Goal: Information Seeking & Learning: Learn about a topic

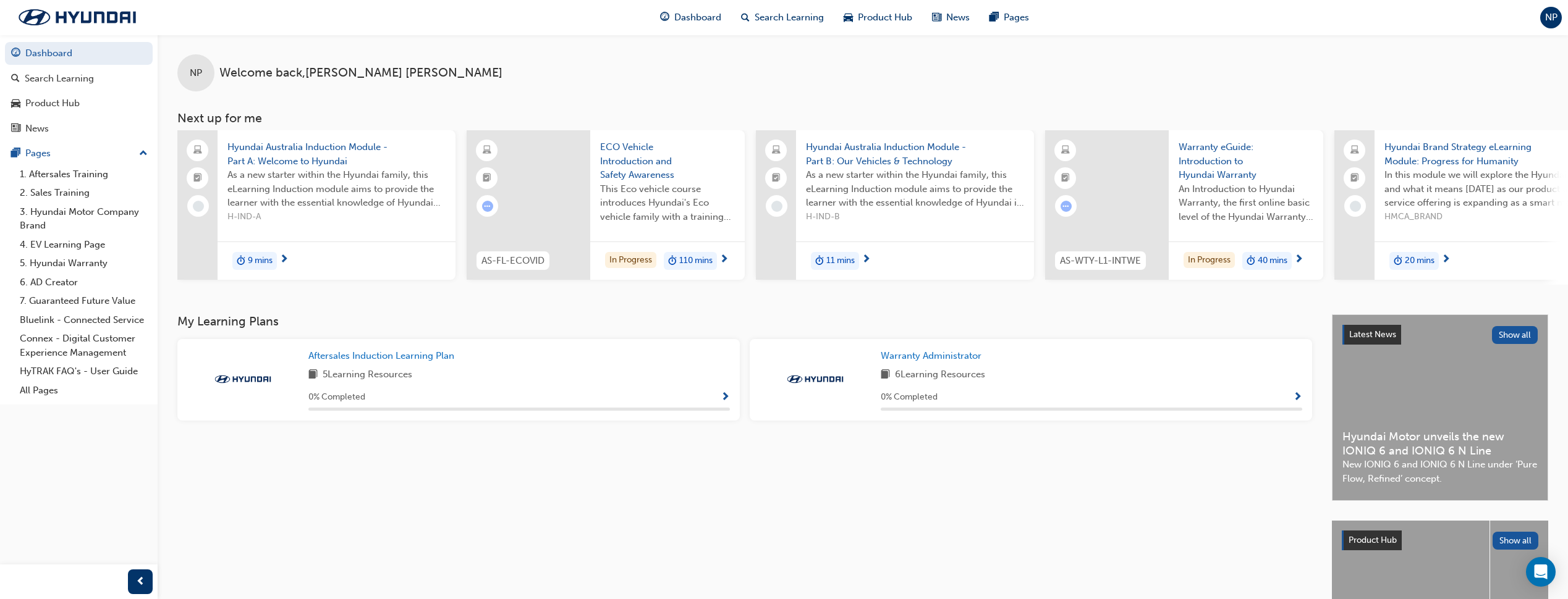
click at [1228, 186] on span "An Introduction to Hyundai Warranty, the first online basic level of the Hyunda…" at bounding box center [1245, 203] width 135 height 42
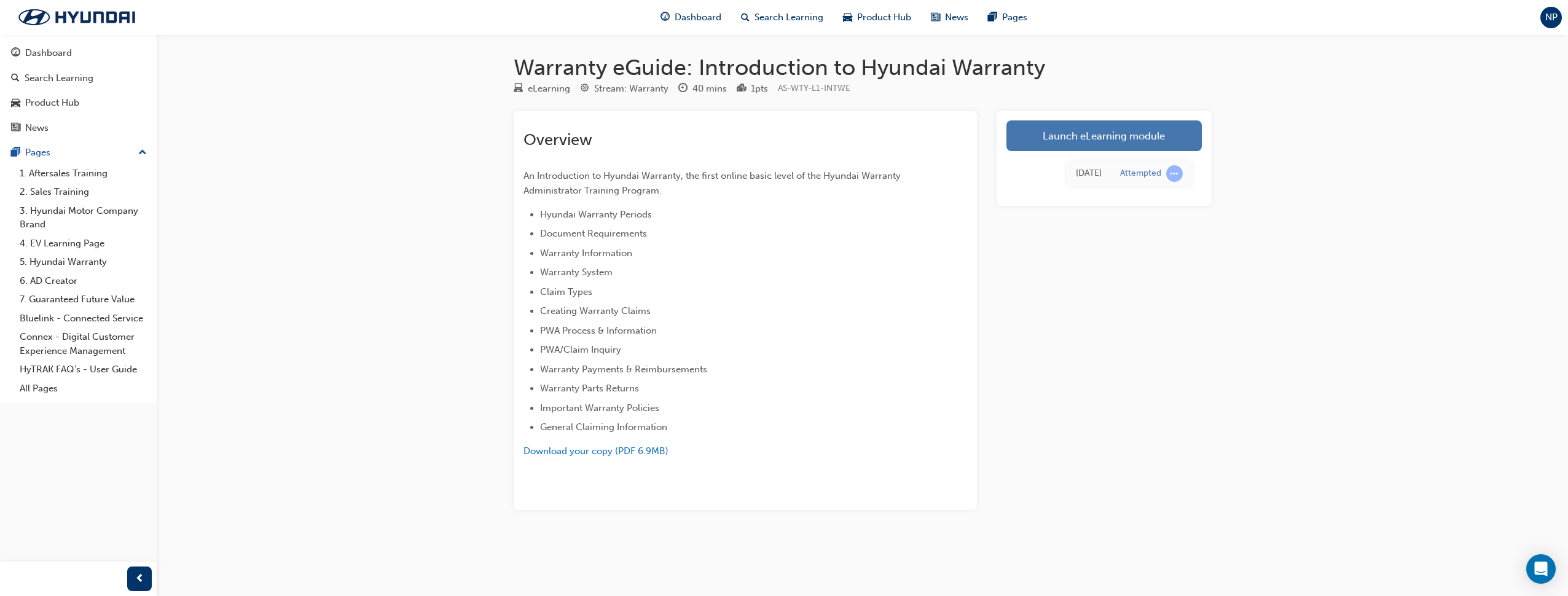
click at [1026, 142] on link "Launch eLearning module" at bounding box center [1105, 135] width 196 height 31
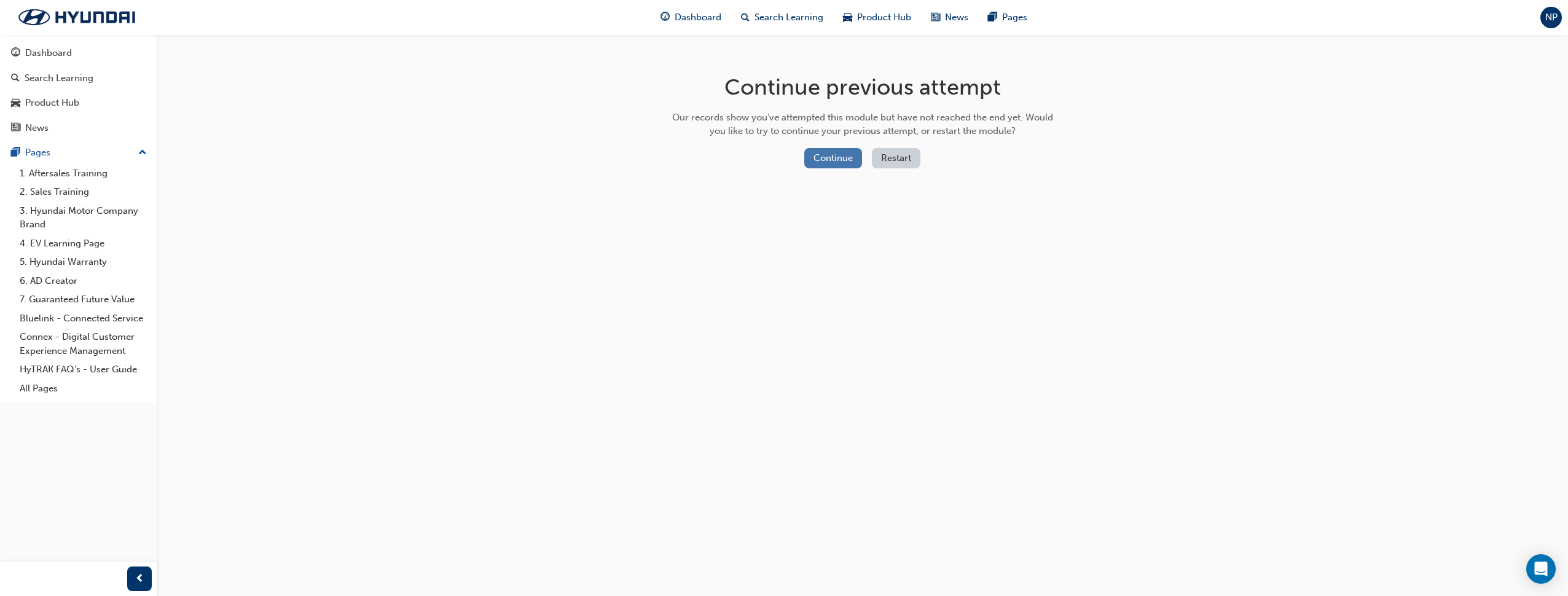
click at [822, 159] on button "Continue" at bounding box center [832, 157] width 58 height 20
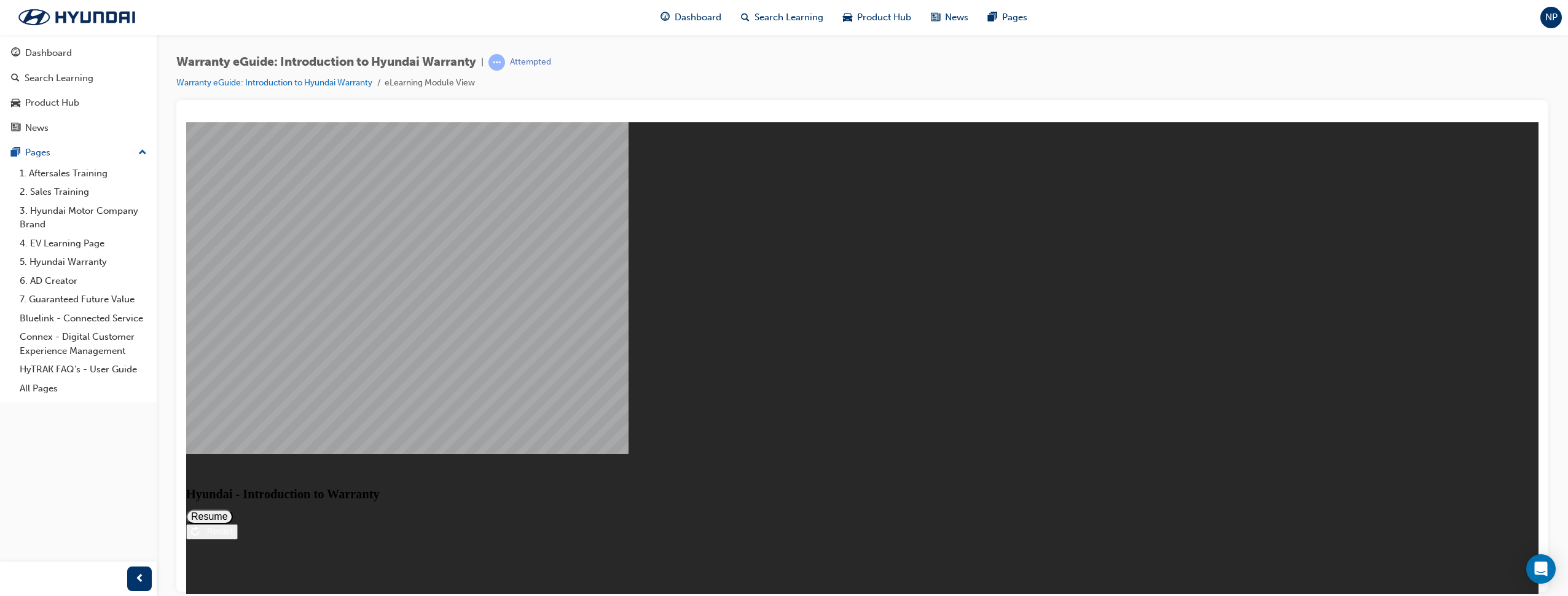
click at [233, 509] on button "Resume" at bounding box center [209, 516] width 47 height 15
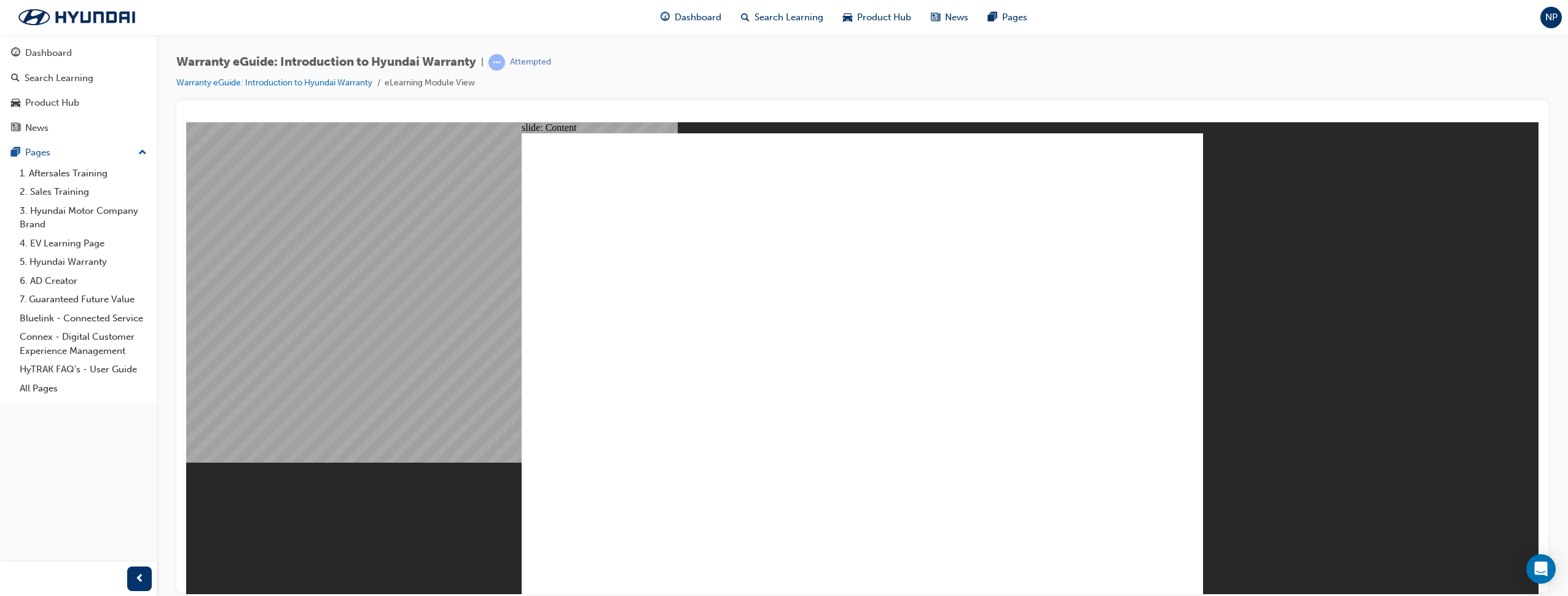
drag, startPoint x: 1185, startPoint y: 149, endPoint x: 1170, endPoint y: 138, distance: 18.6
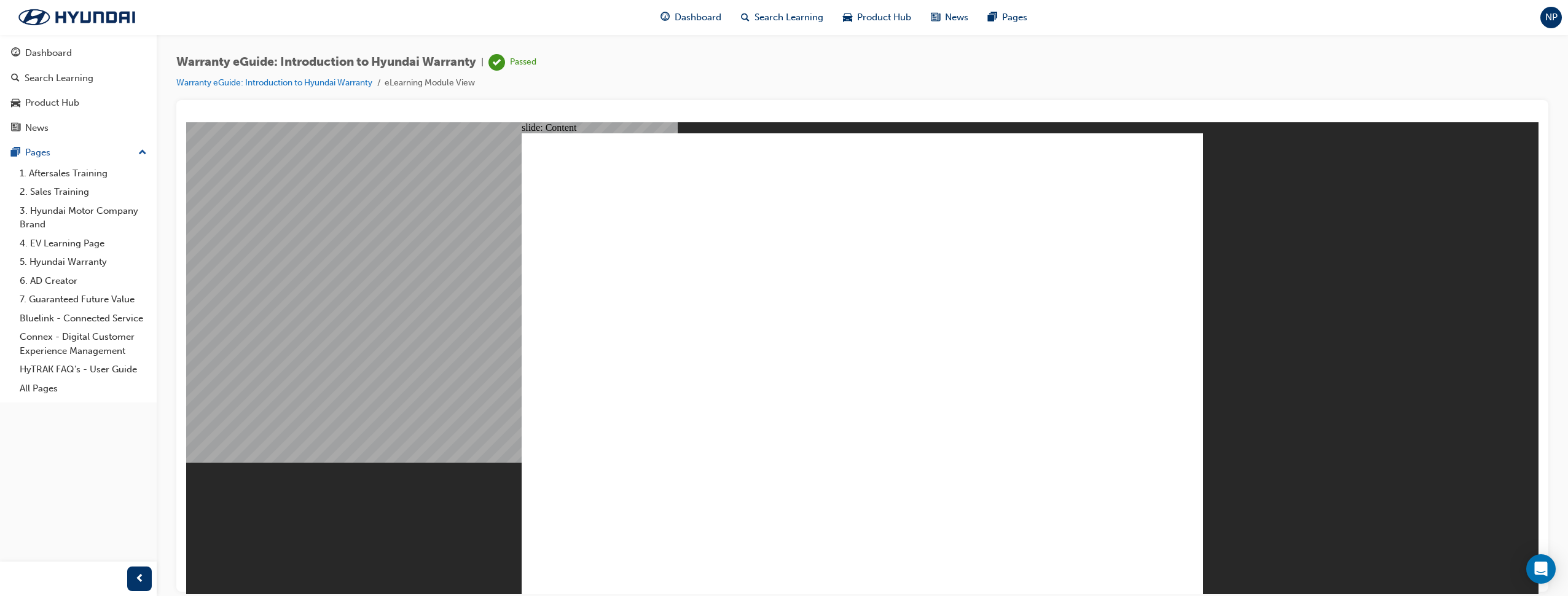
click at [675, 12] on span "Dashboard" at bounding box center [698, 18] width 47 height 14
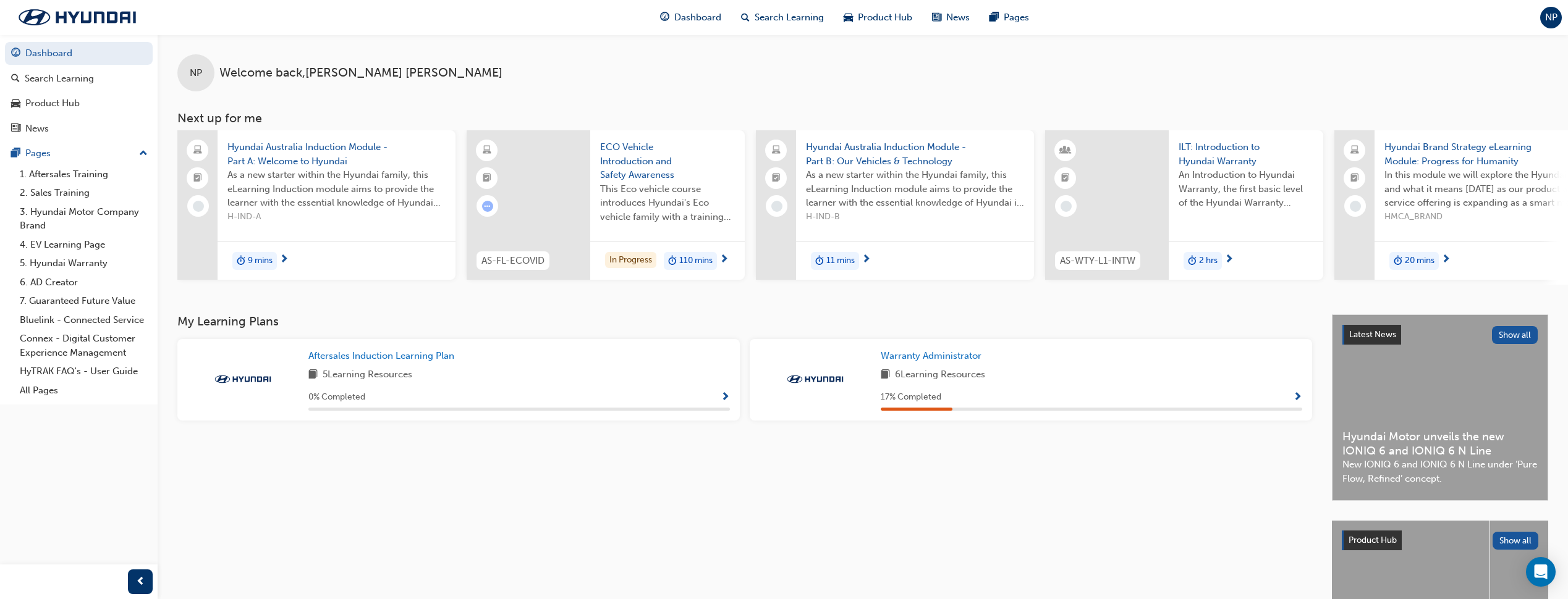
click at [922, 378] on span "6 Learning Resources" at bounding box center [939, 375] width 90 height 15
click at [927, 361] on span "Warranty Administrator" at bounding box center [930, 356] width 101 height 11
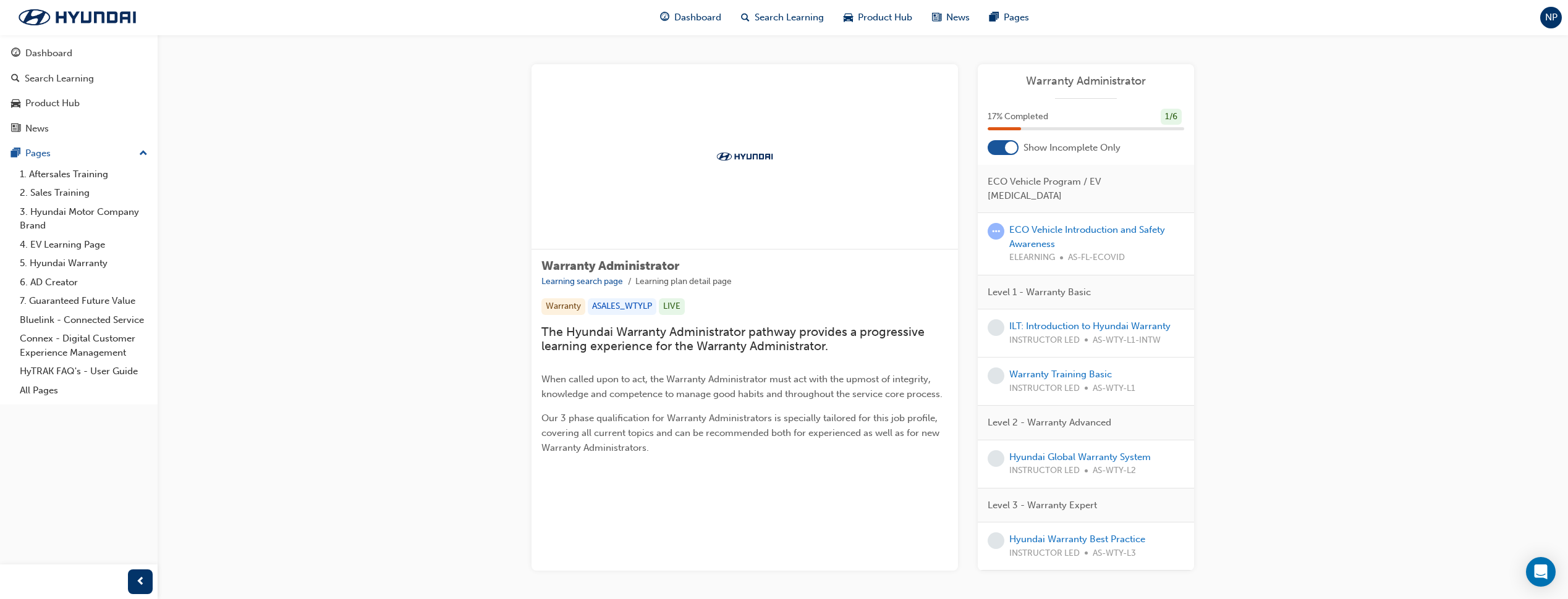
click at [1008, 143] on div at bounding box center [1011, 148] width 13 height 13
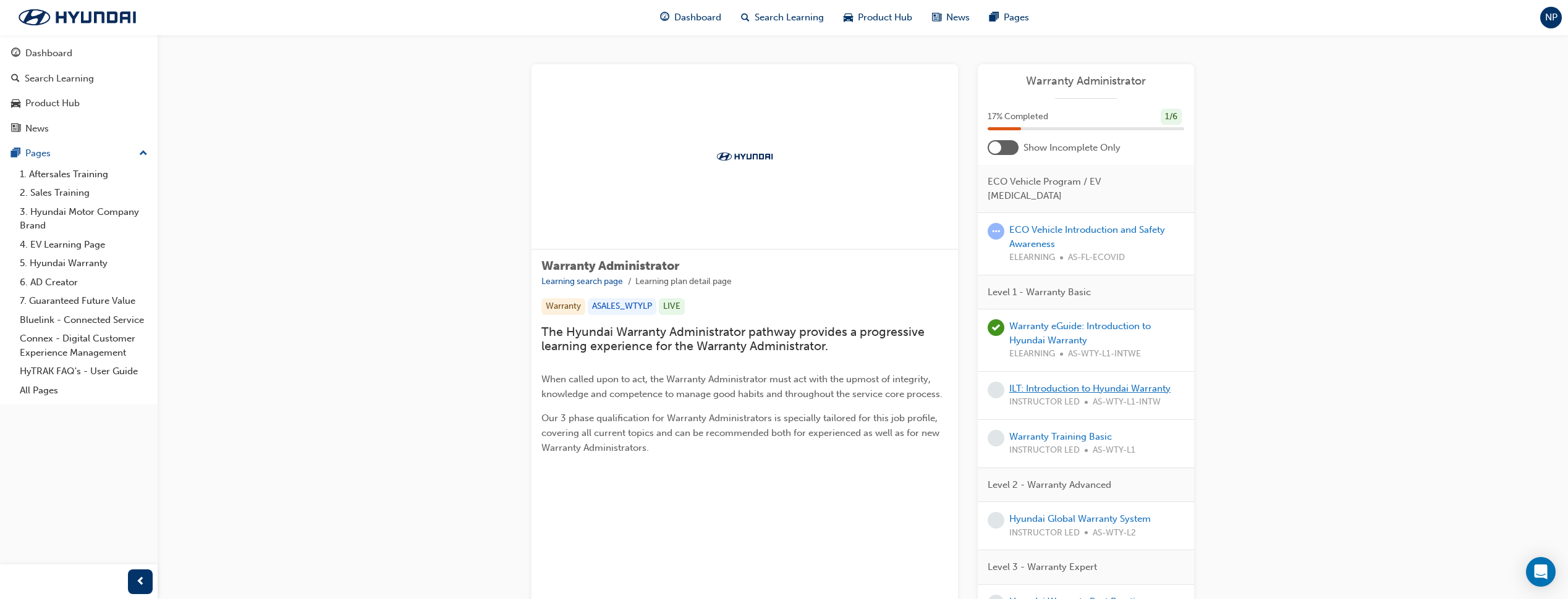
click at [1060, 383] on link "ILT: Introduction to Hyundai Warranty" at bounding box center [1089, 388] width 161 height 11
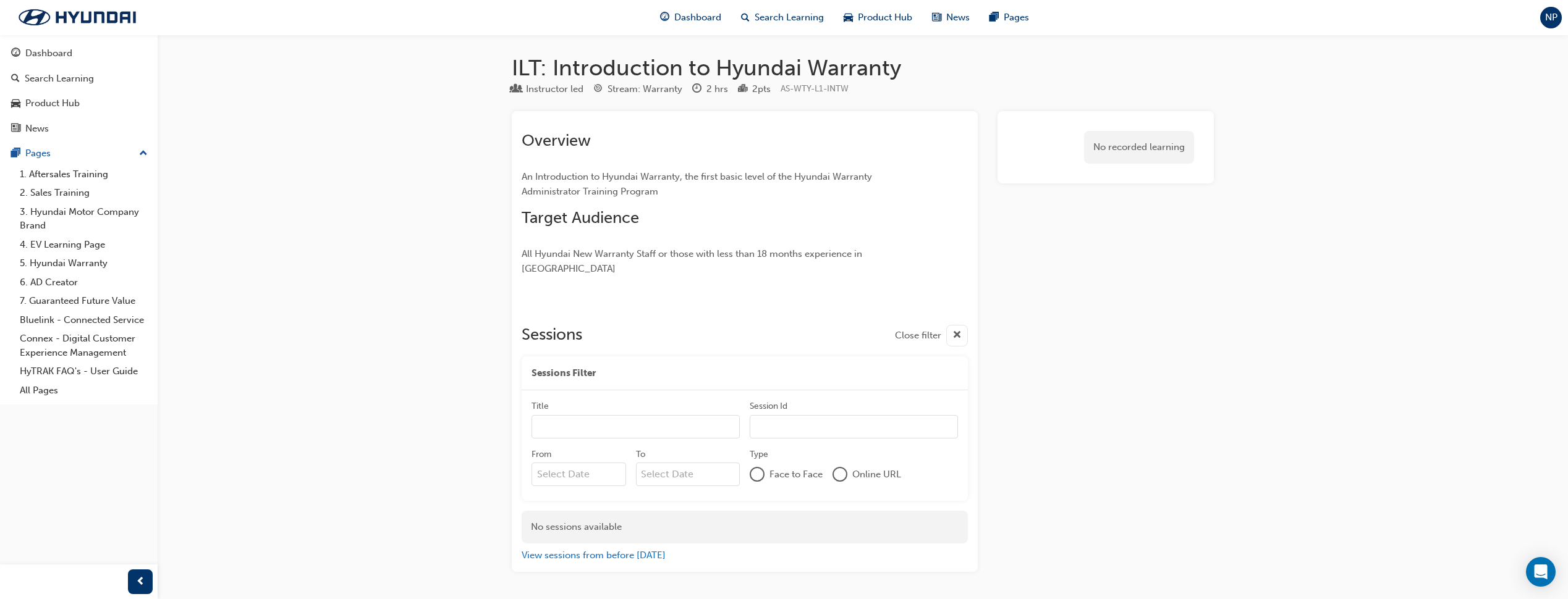
click at [954, 328] on span "cross-icon" at bounding box center [957, 335] width 9 height 15
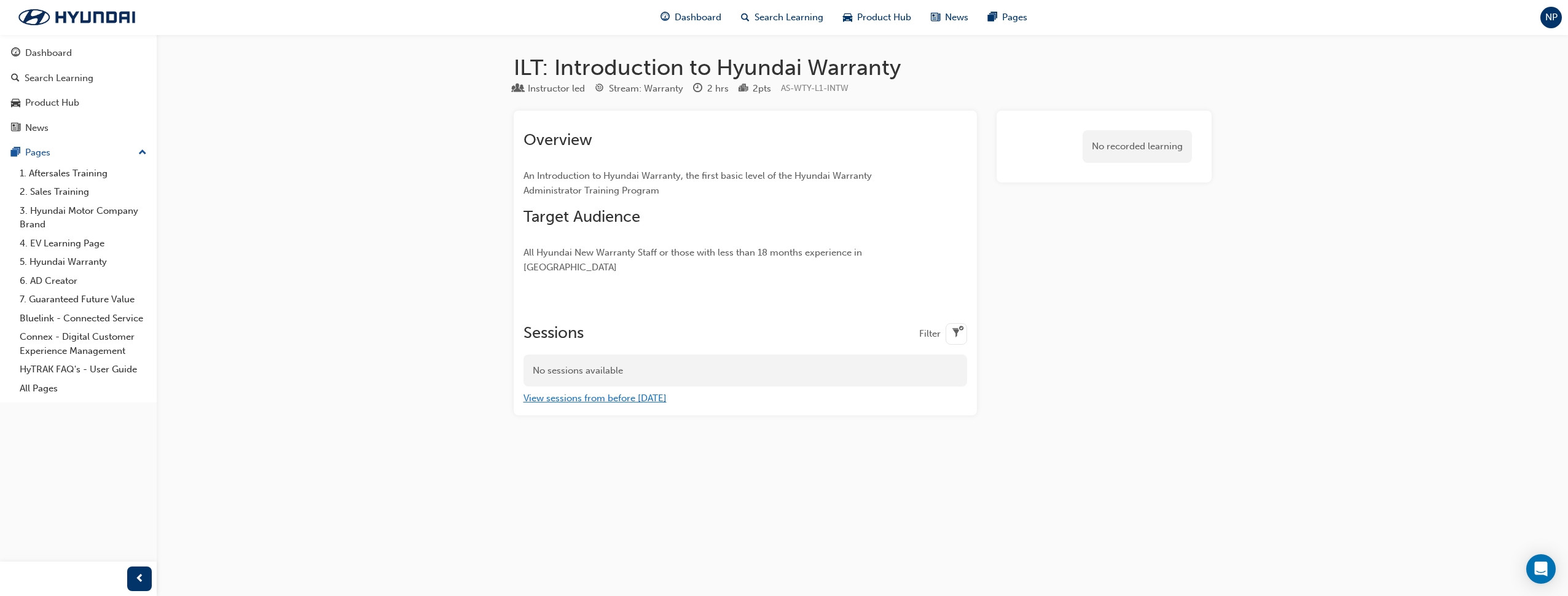
click at [648, 391] on button "View sessions from before [DATE]" at bounding box center [595, 399] width 143 height 14
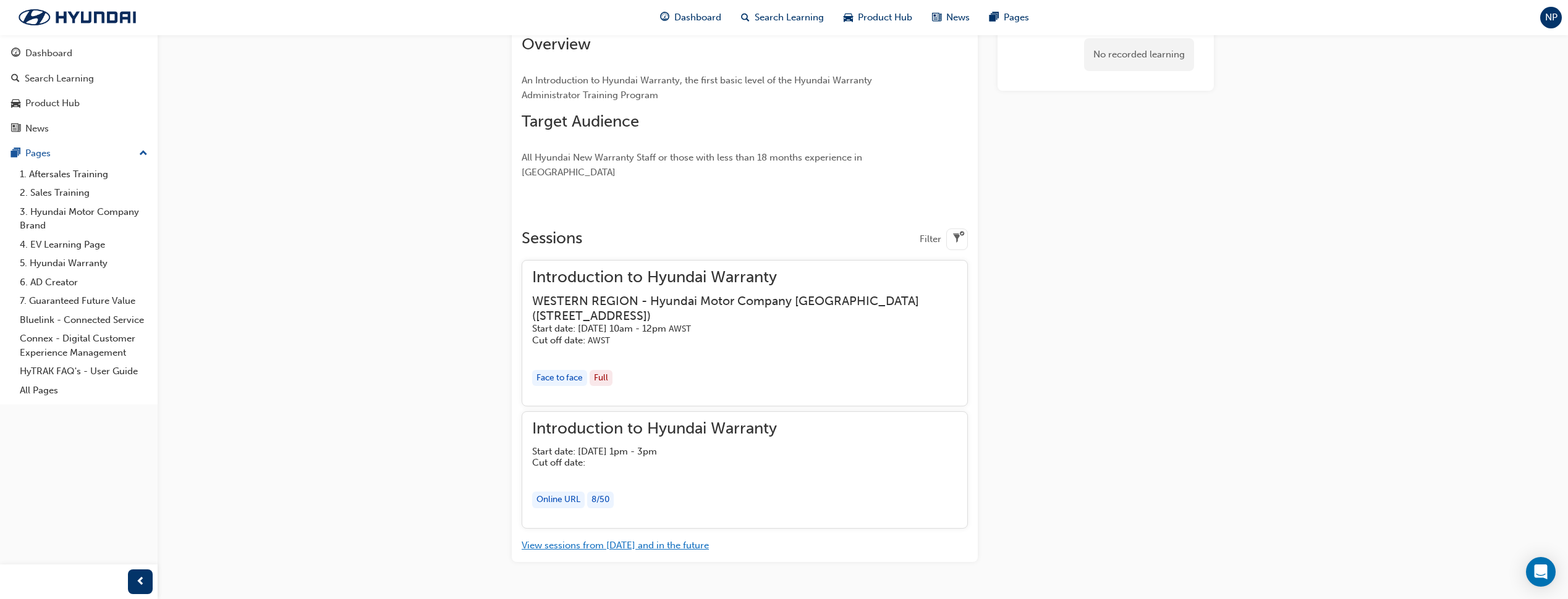
scroll to position [114, 0]
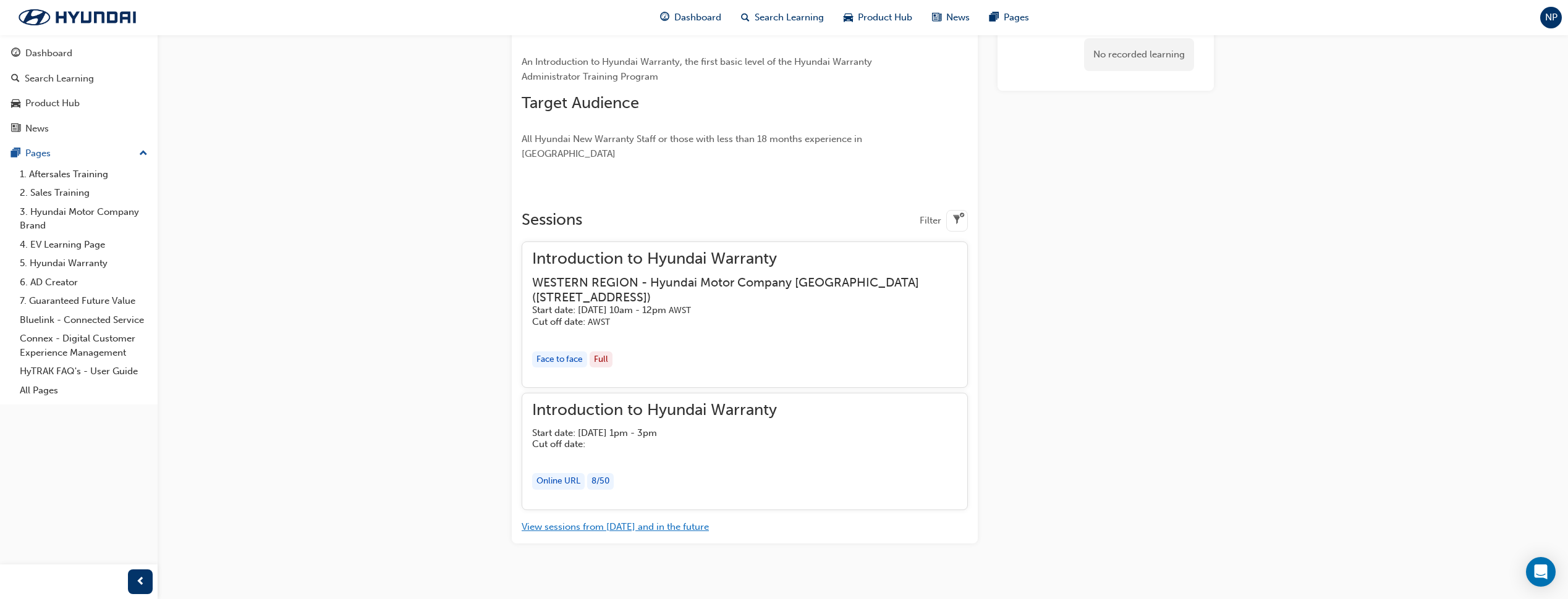
click at [660, 520] on button "View sessions from [DATE] and in the future" at bounding box center [614, 527] width 187 height 14
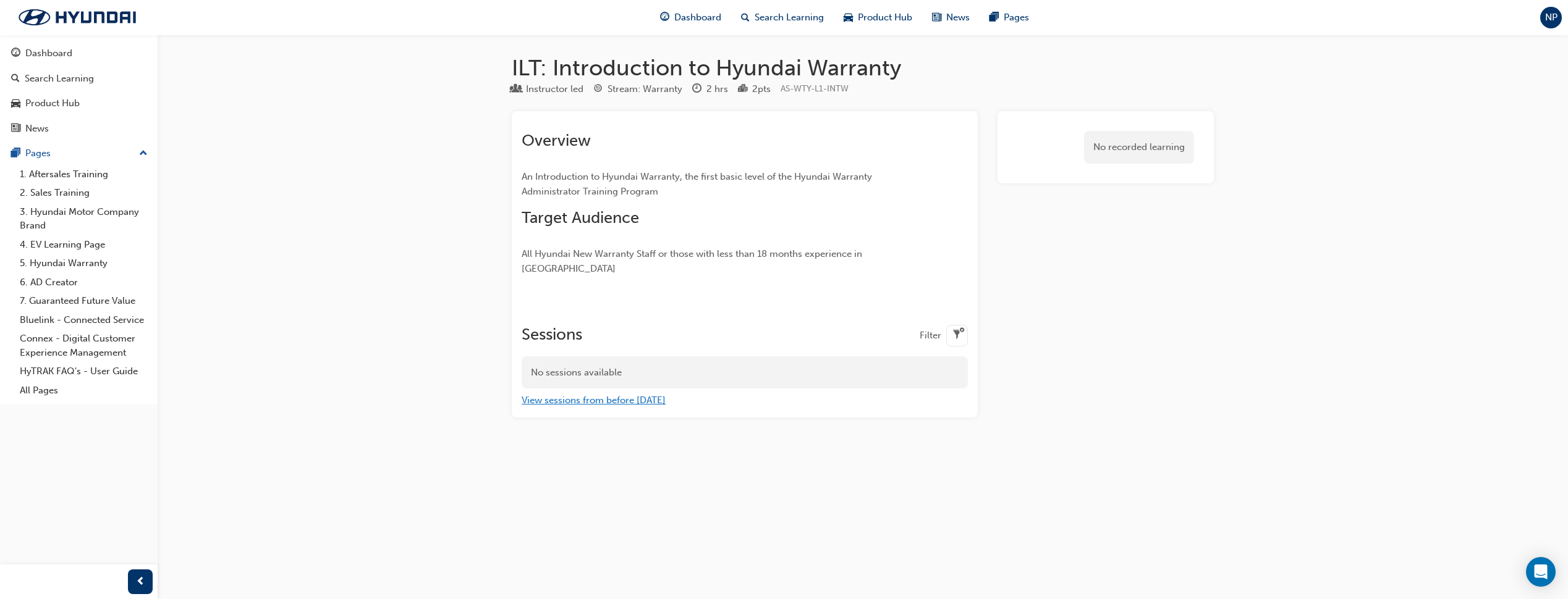
scroll to position [0, 0]
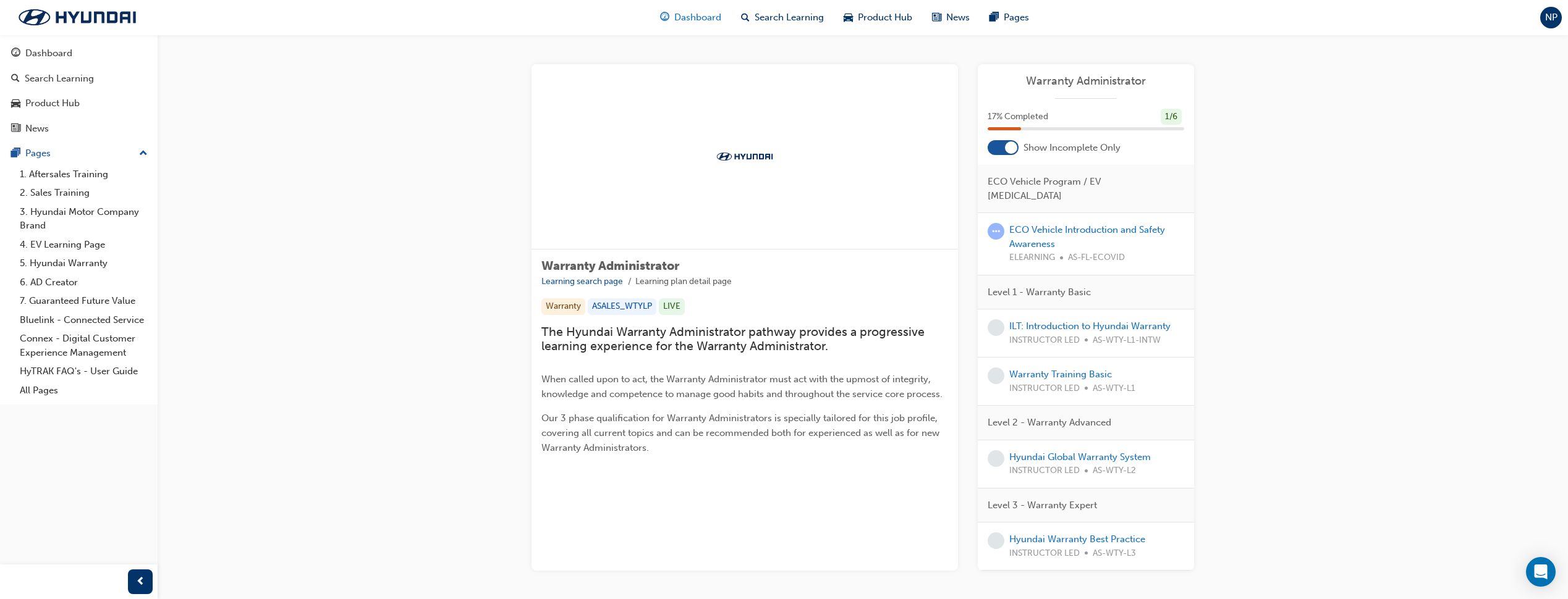
click at [704, 20] on span "Dashboard" at bounding box center [698, 18] width 47 height 14
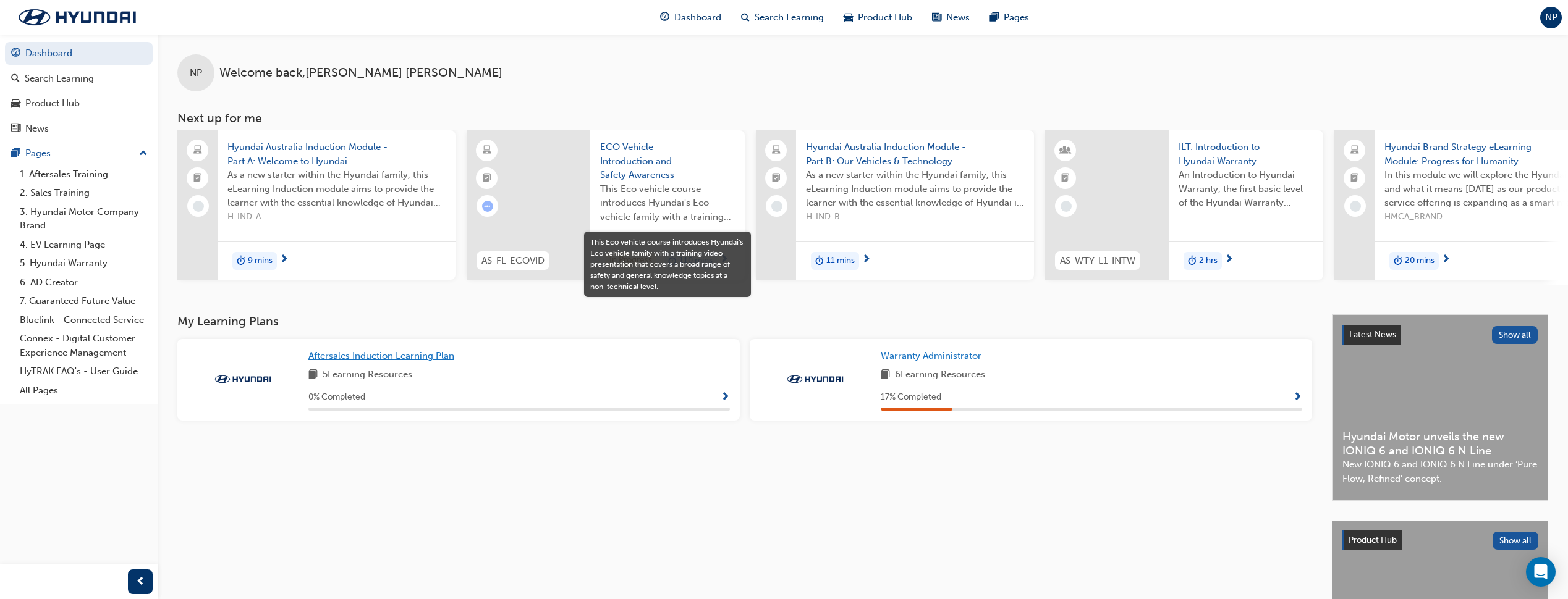
click at [443, 360] on span "Aftersales Induction Learning Plan" at bounding box center [381, 356] width 146 height 11
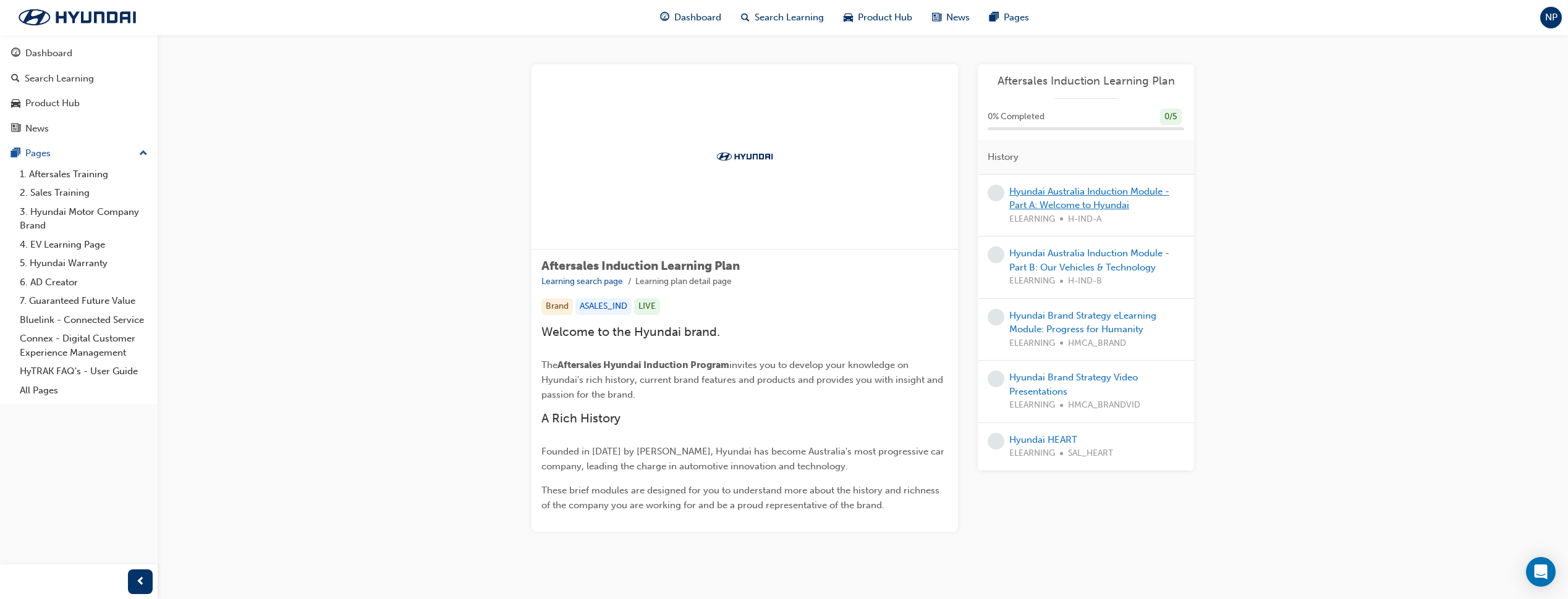
click at [1052, 200] on link "Hyundai Australia Induction Module - Part A: Welcome to Hyundai" at bounding box center [1089, 198] width 160 height 25
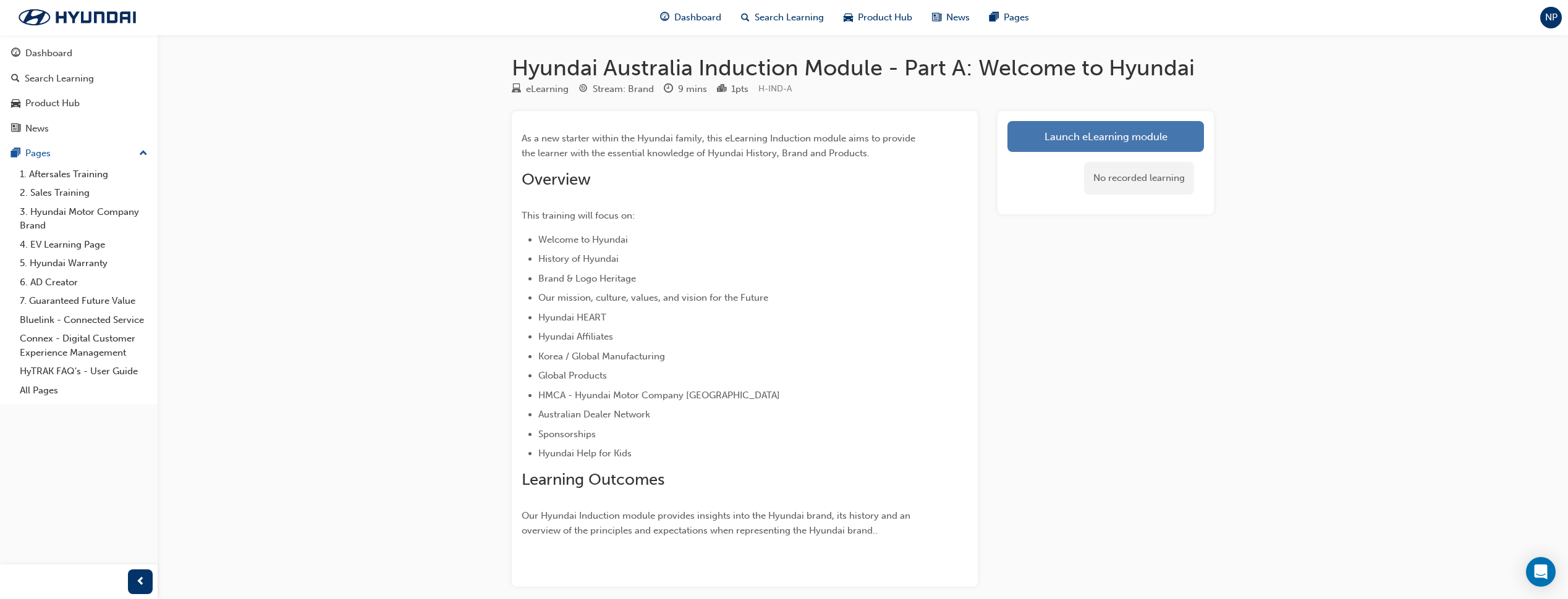
click at [1024, 129] on link "Launch eLearning module" at bounding box center [1106, 136] width 197 height 31
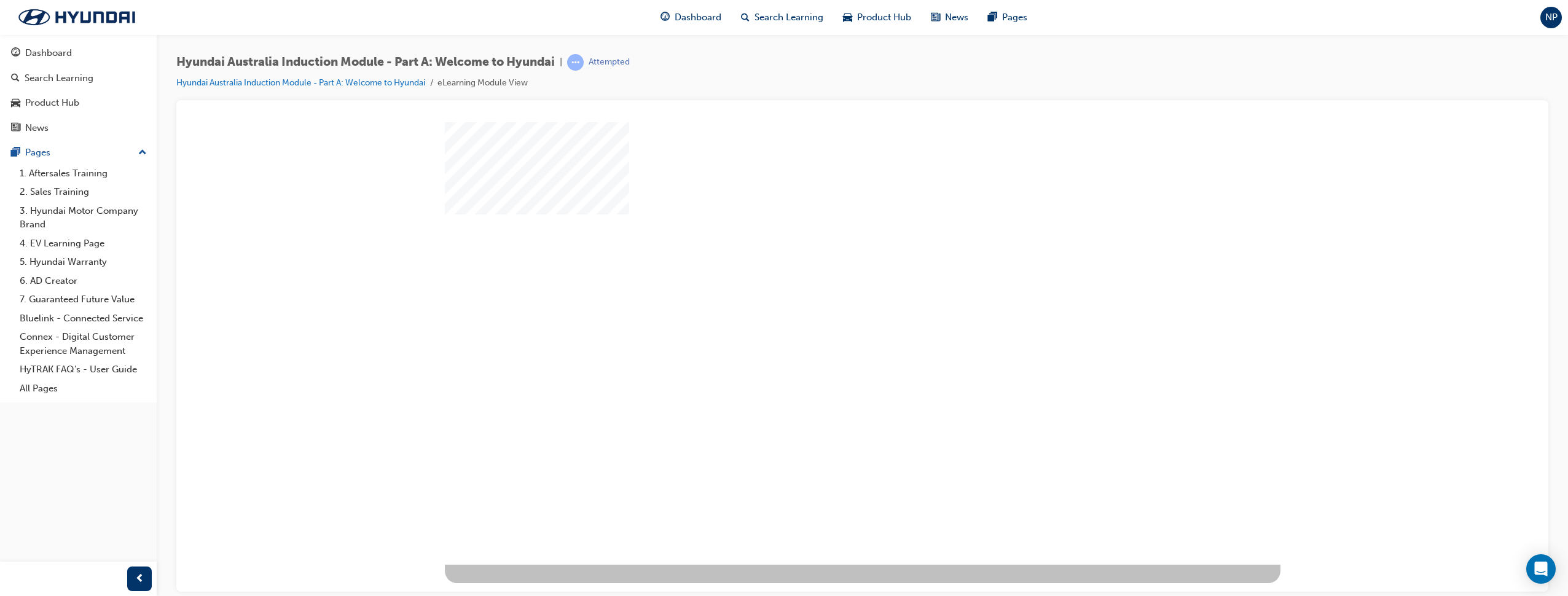
click at [827, 307] on div "play" at bounding box center [827, 307] width 0 height 0
